Goal: Task Accomplishment & Management: Manage account settings

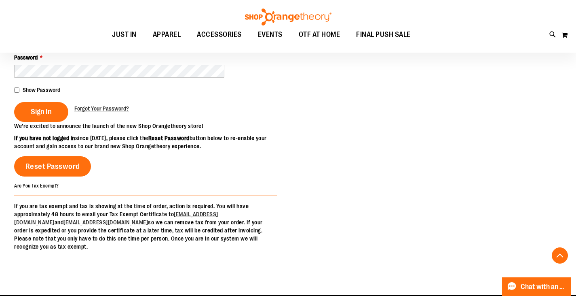
scroll to position [161, 0]
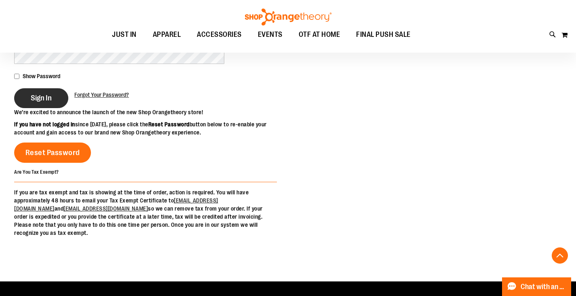
type input "**********"
click at [41, 97] on span "Sign In" at bounding box center [41, 97] width 21 height 9
